Goal: Find specific page/section: Find specific page/section

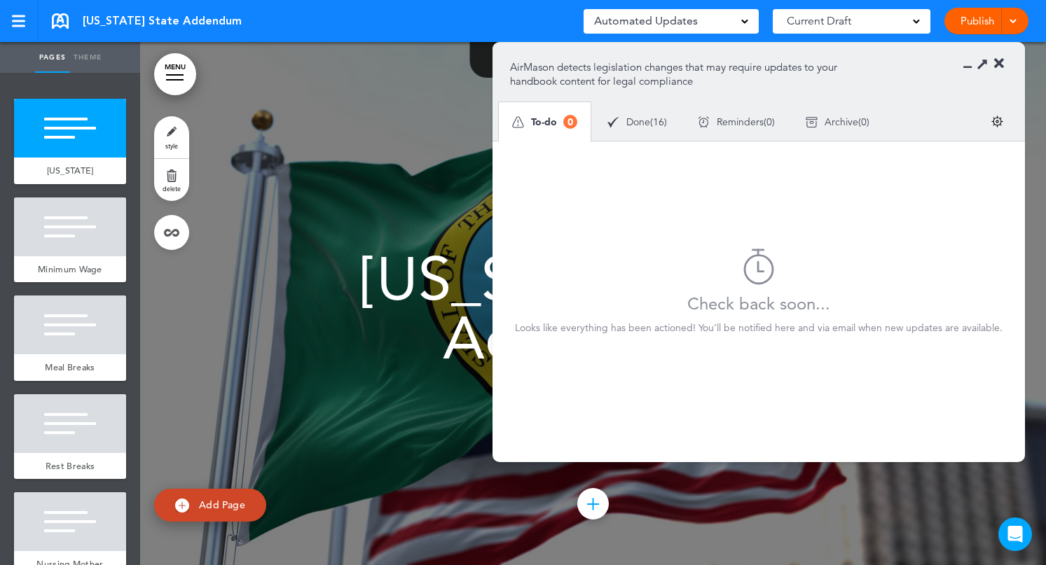
click at [409, 76] on div at bounding box center [593, 303] width 906 height 523
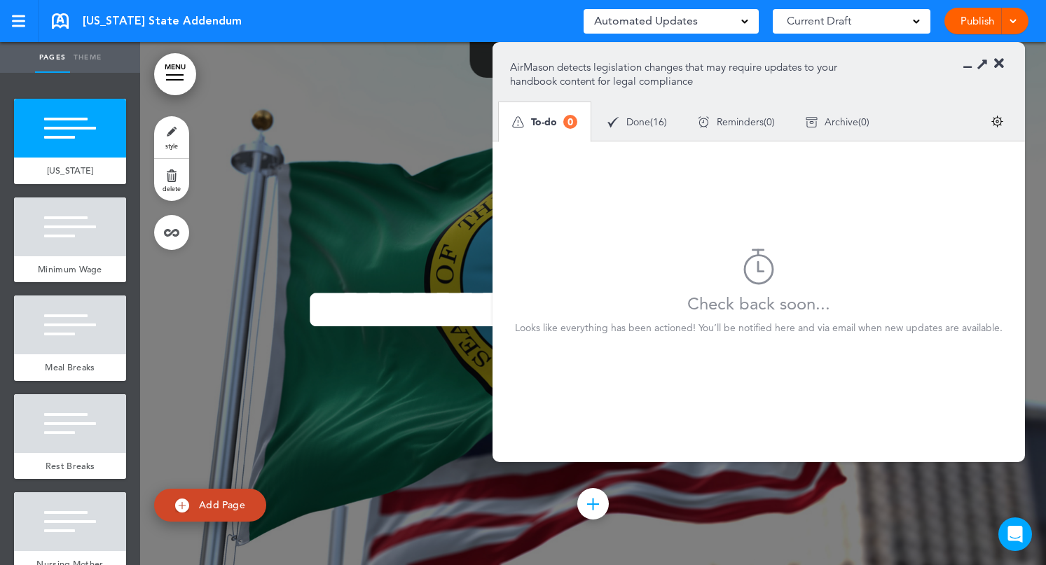
click at [431, 43] on div at bounding box center [593, 303] width 906 height 523
click at [1003, 65] on icon at bounding box center [999, 64] width 10 height 14
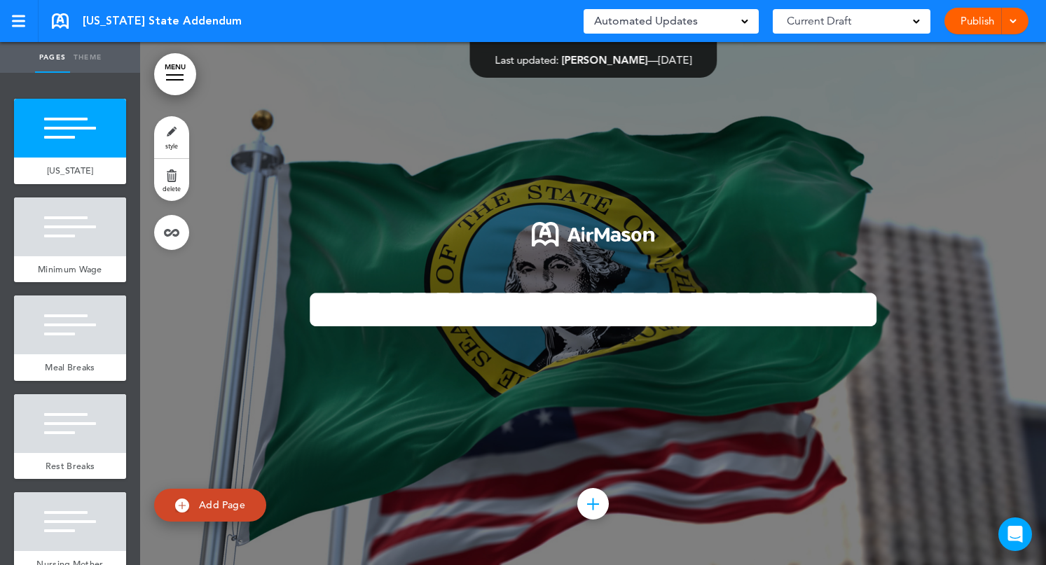
click at [501, 15] on div "Washington State Addendum Saved! Automated Updates 0 Auto policy updates AirMas…" at bounding box center [523, 21] width 1046 height 42
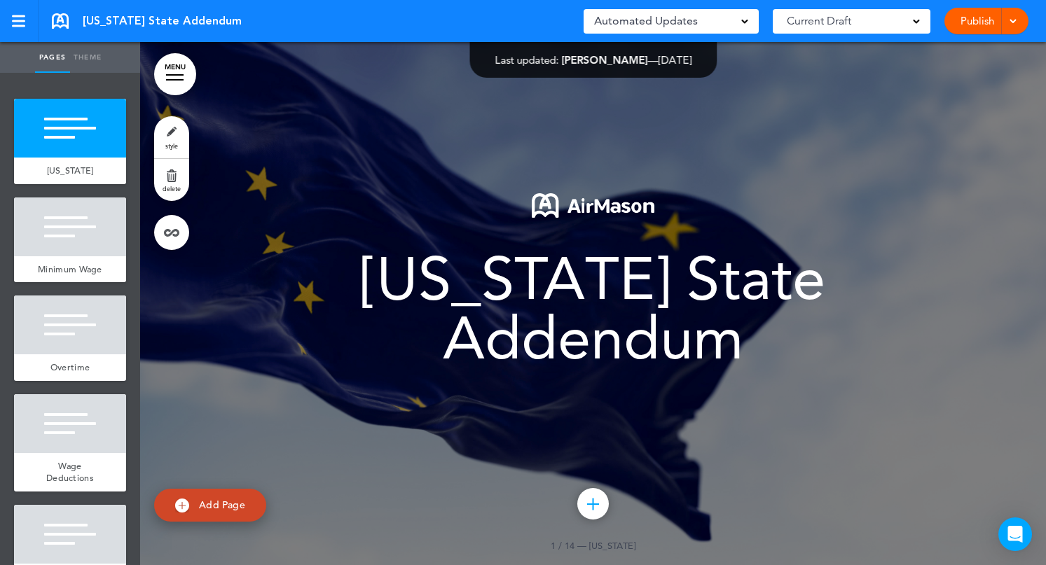
click at [721, 20] on div "Automated Updates 0" at bounding box center [671, 21] width 154 height 20
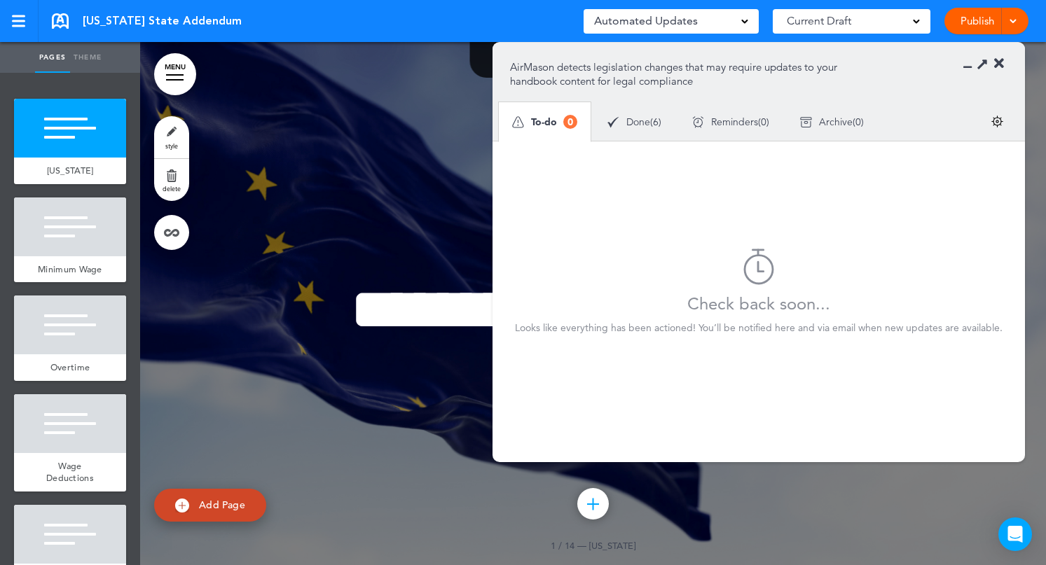
click at [646, 126] on span "Done" at bounding box center [638, 122] width 24 height 10
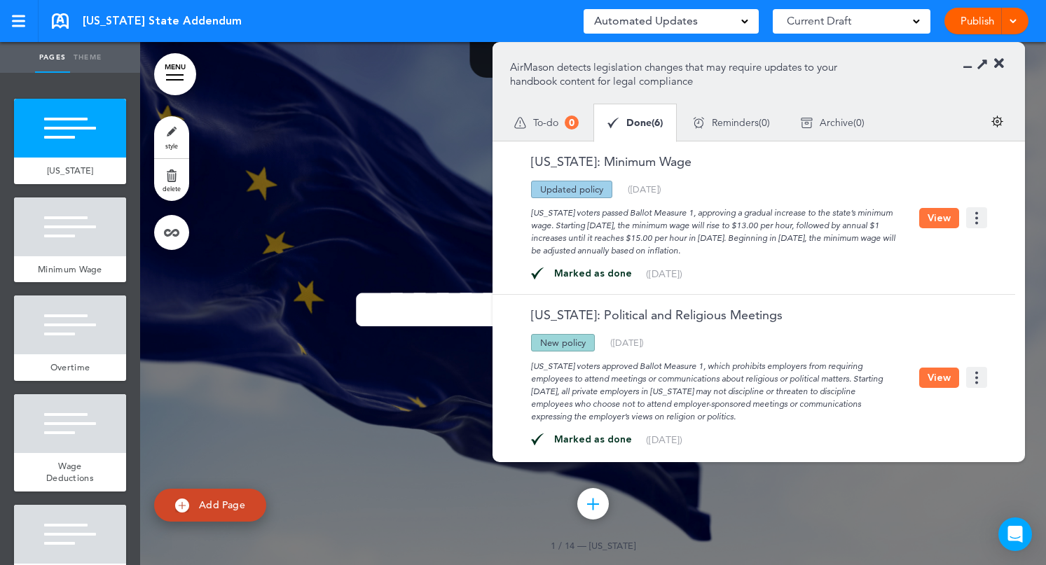
click at [597, 78] on p "AirMason detects legislation changes that may require updates to your handbook …" at bounding box center [684, 74] width 348 height 28
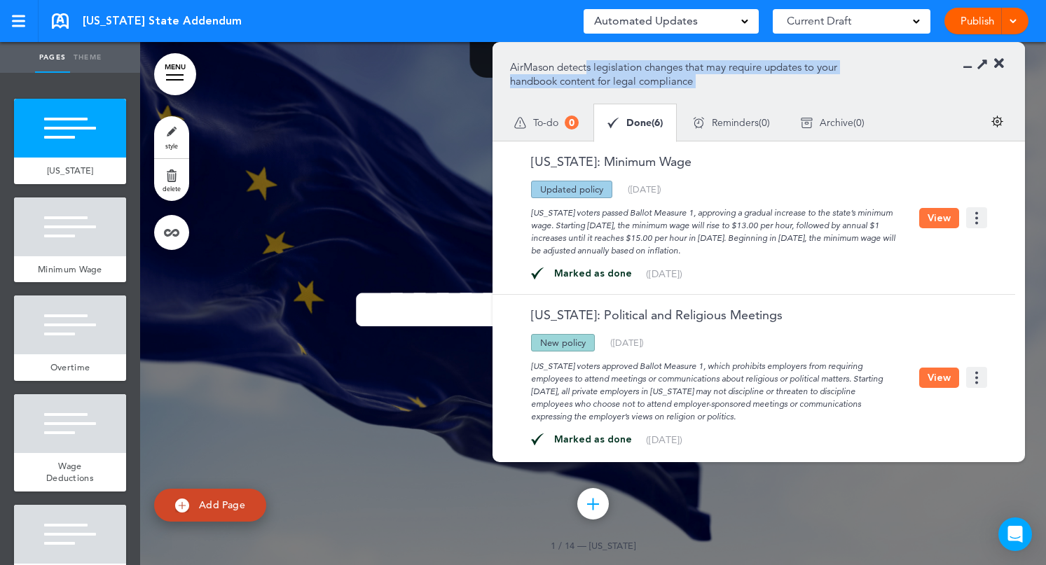
click at [597, 78] on p "AirMason detects legislation changes that may require updates to your handbook …" at bounding box center [684, 74] width 348 height 28
copy div "AirMason detects legislation changes that may require updates to your handbook …"
click at [875, 85] on section "AirMason detects legislation changes that may require updates to your handbook …" at bounding box center [758, 92] width 532 height 98
